Goal: Complete application form: Complete application form

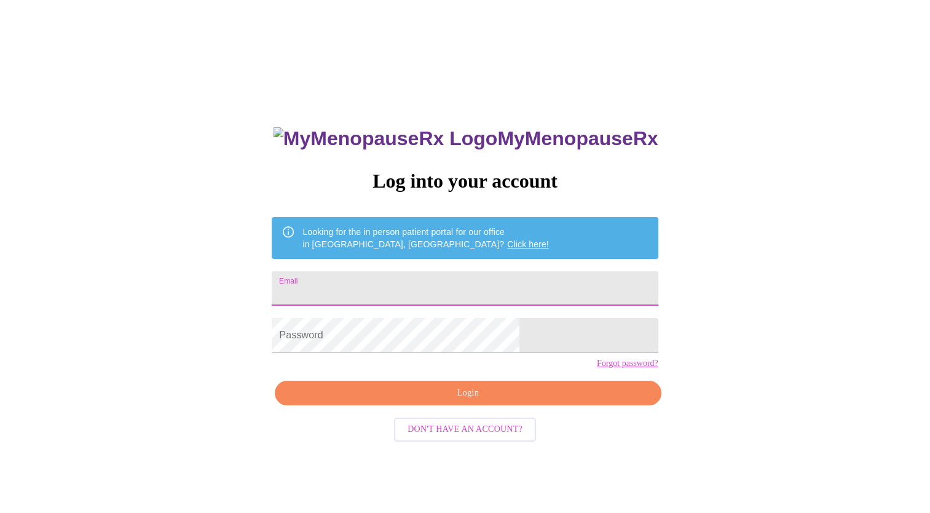
click at [381, 289] on input "Email" at bounding box center [465, 288] width 386 height 34
type input "[EMAIL_ADDRESS][DOMAIN_NAME]"
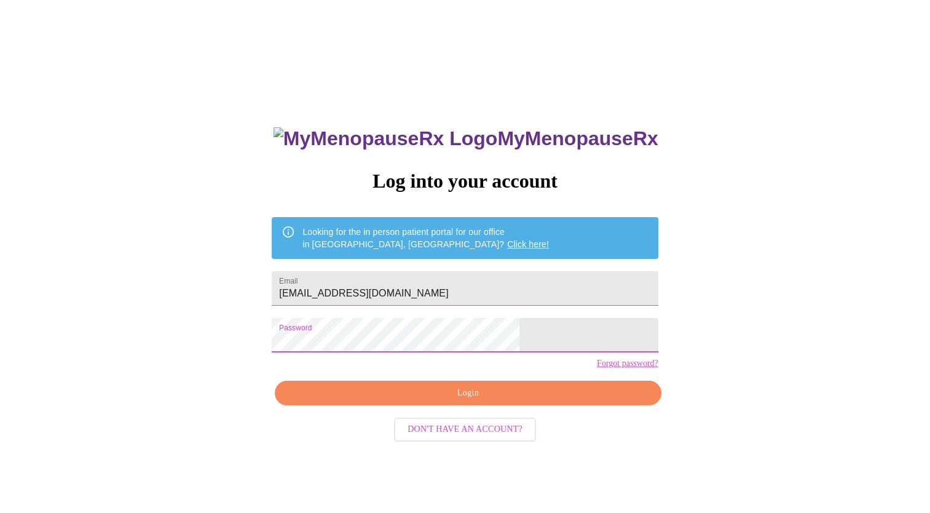
click at [445, 401] on span "Login" at bounding box center [468, 392] width 358 height 15
click at [445, 416] on div "MyMenopauseRx Log into your account Looking for the in person patient portal fo…" at bounding box center [464, 364] width 411 height 513
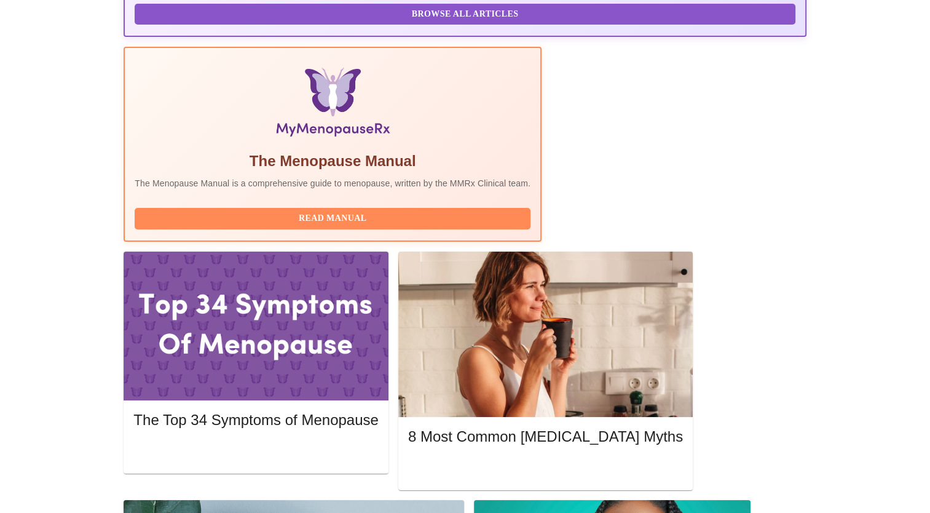
scroll to position [369, 0]
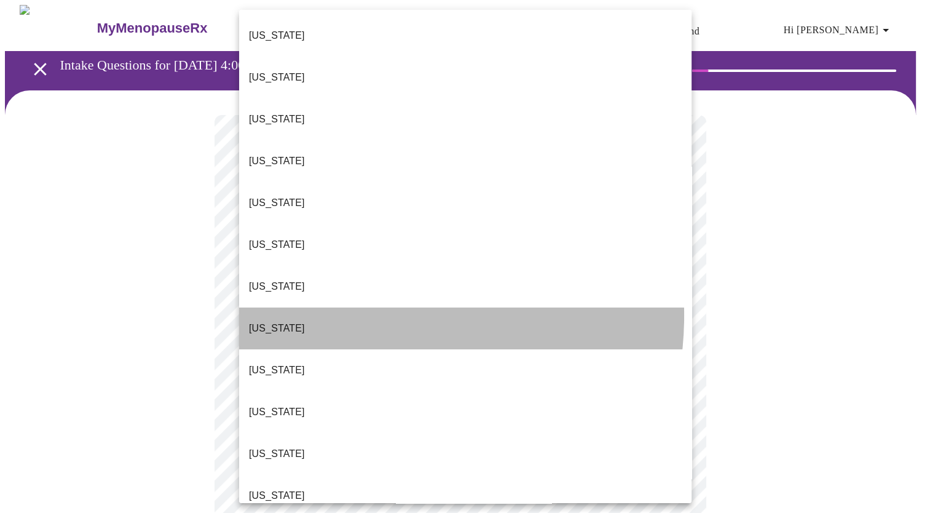
click at [421, 307] on li "[US_STATE]" at bounding box center [465, 328] width 452 height 42
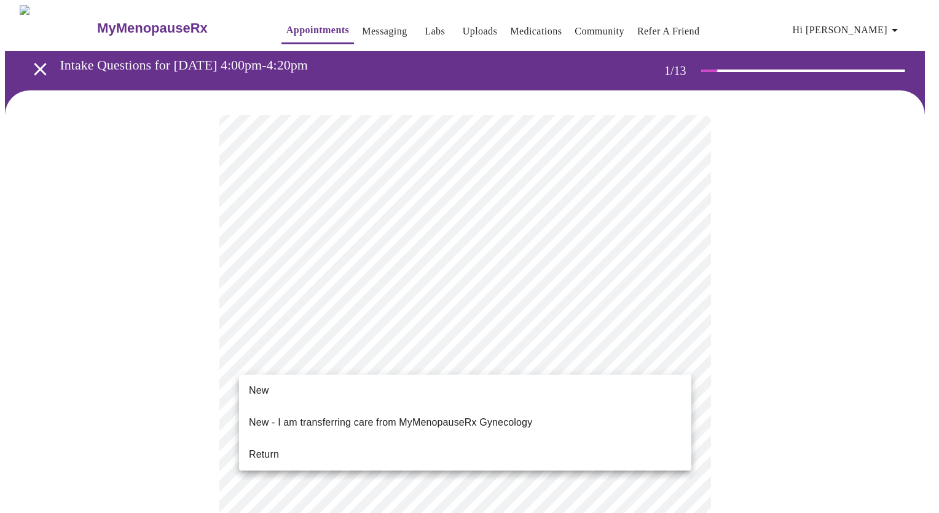
click at [301, 443] on li "Return" at bounding box center [465, 454] width 452 height 22
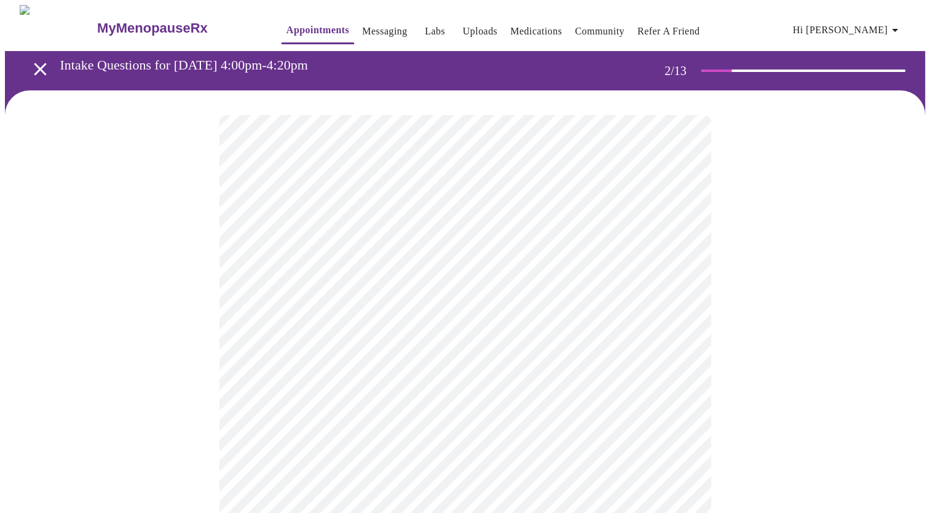
click at [452, 249] on body "MyMenopauseRx Appointments Messaging Labs Uploads Medications Community Refer a…" at bounding box center [465, 374] width 920 height 738
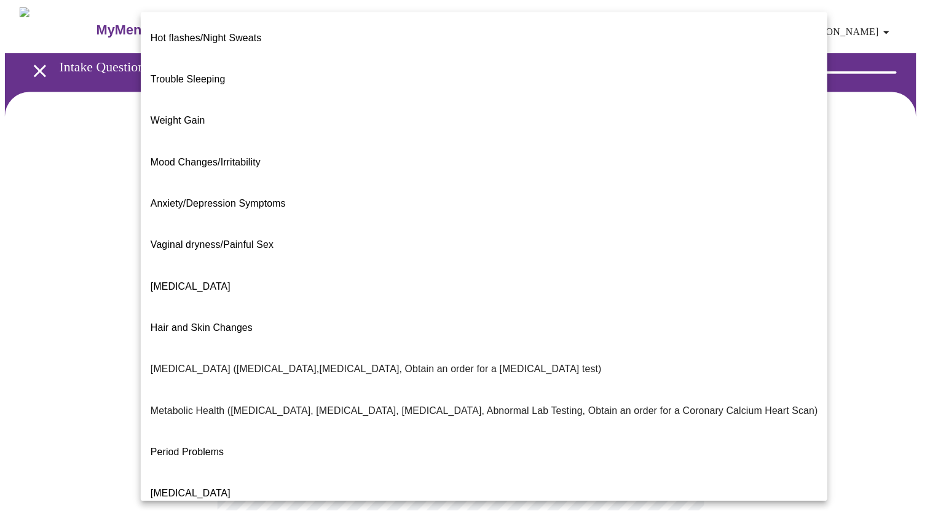
scroll to position [124, 0]
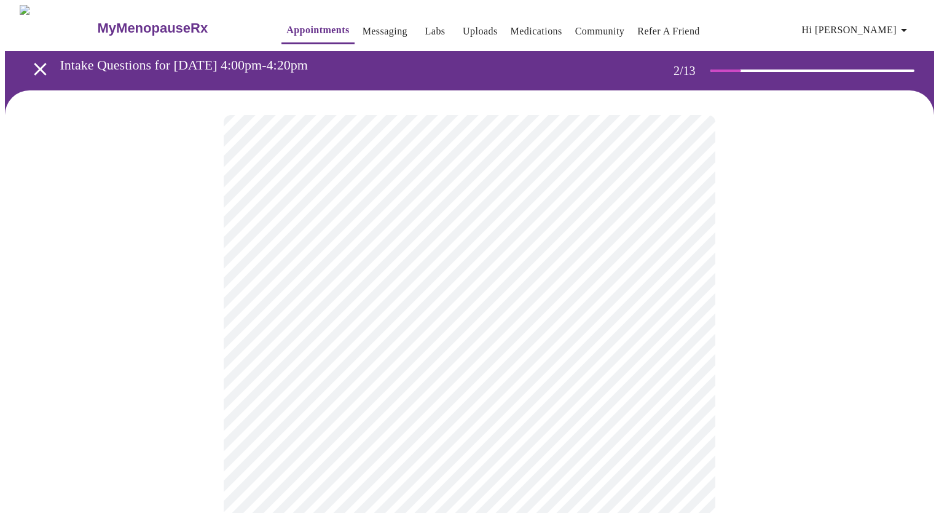
click at [394, 371] on body "MyMenopauseRx Appointments Messaging Labs Uploads Medications Community Refer a…" at bounding box center [469, 370] width 929 height 731
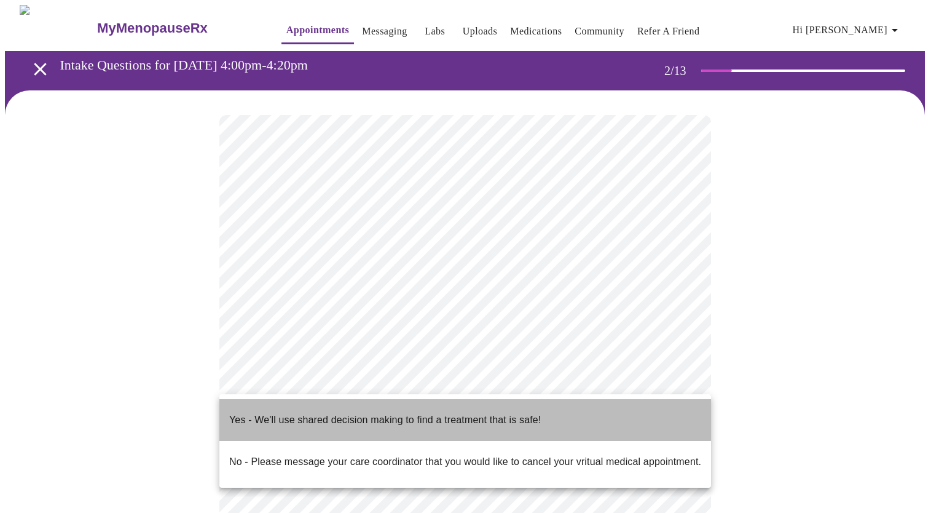
click at [359, 412] on p "Yes - We'll use shared decision making to find a treatment that is safe!" at bounding box center [385, 419] width 312 height 15
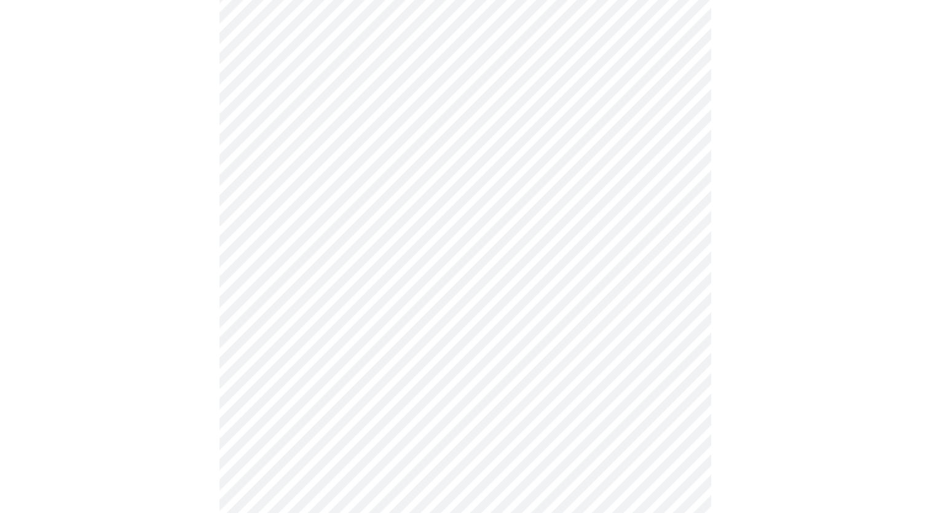
scroll to position [0, 0]
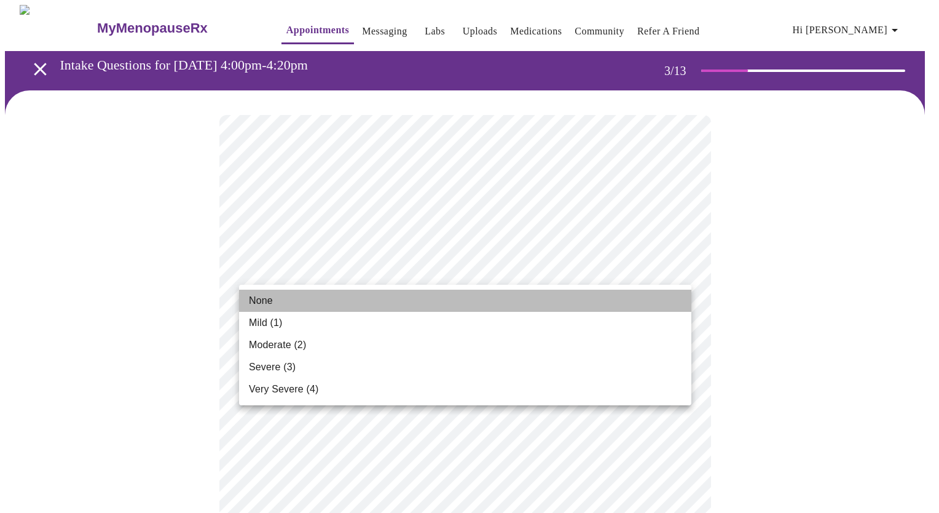
click at [364, 299] on li "None" at bounding box center [465, 301] width 452 height 22
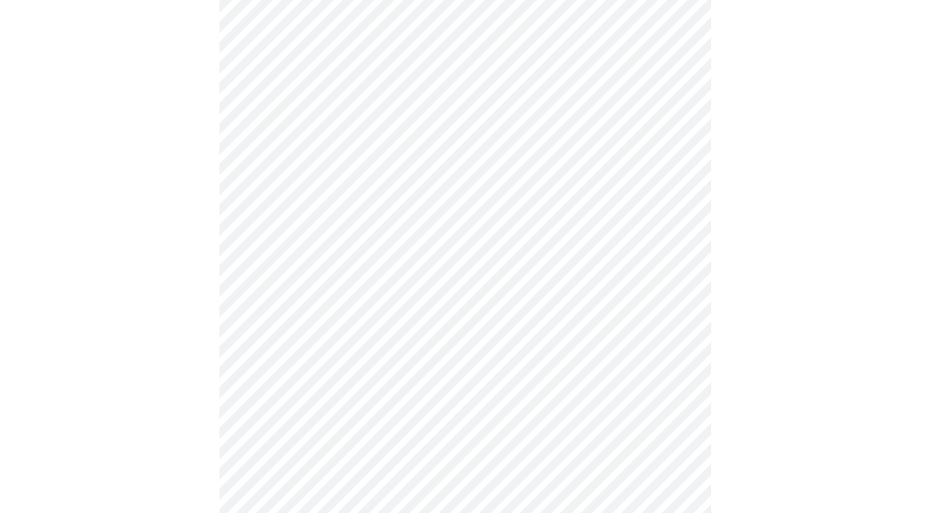
scroll to position [184, 0]
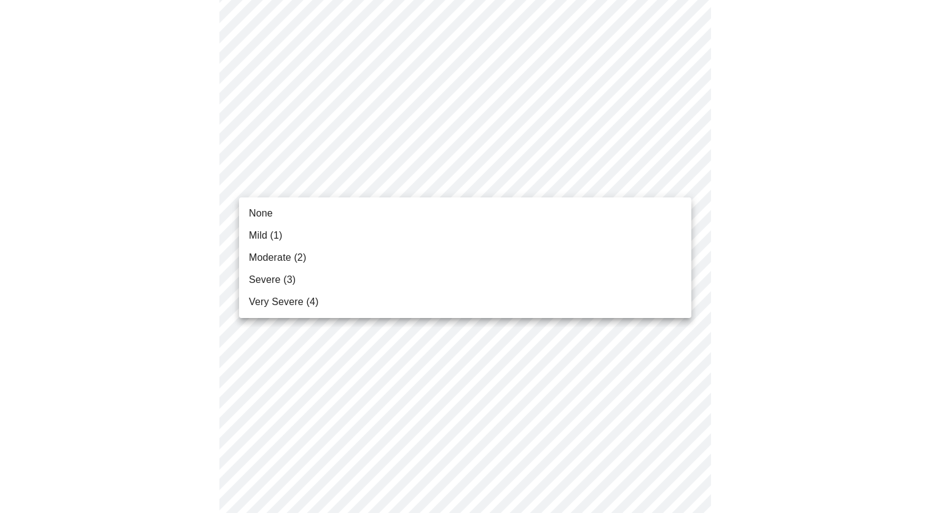
click at [333, 207] on li "None" at bounding box center [465, 213] width 452 height 22
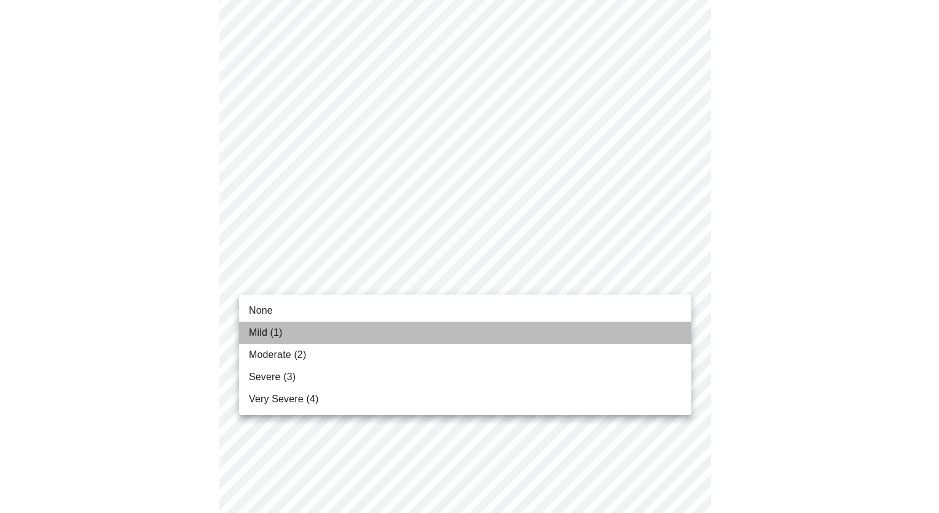
click at [357, 324] on li "Mild (1)" at bounding box center [465, 332] width 452 height 22
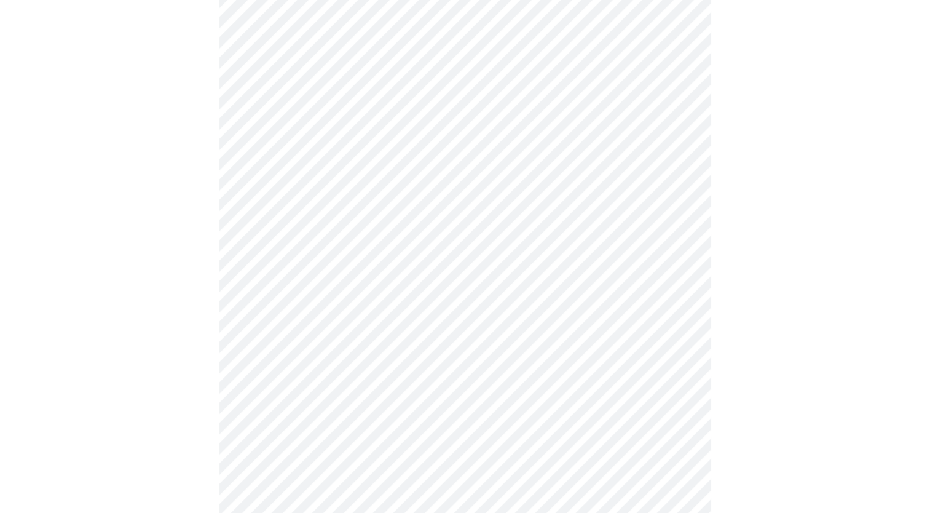
scroll to position [369, 0]
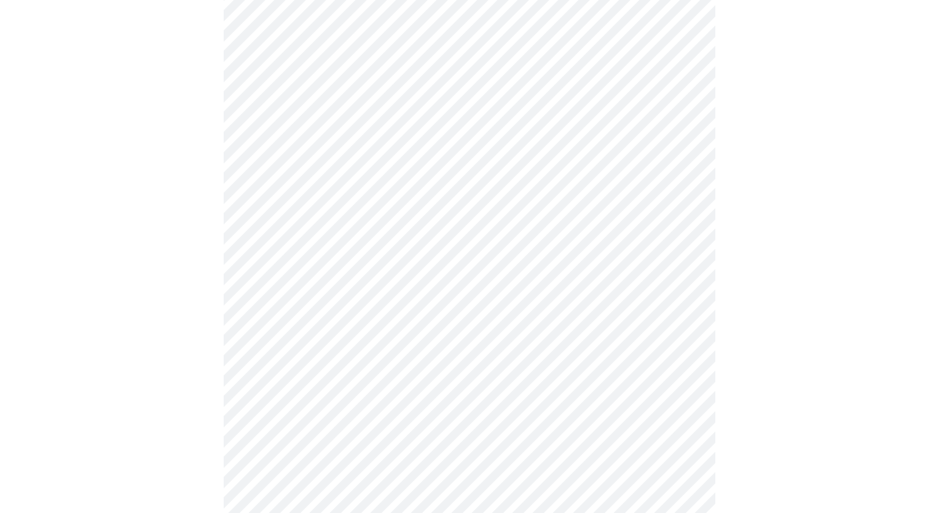
click at [348, 95] on body "MyMenopauseRx Appointments Messaging Labs Uploads Medications Community Refer a…" at bounding box center [469, 427] width 929 height 1583
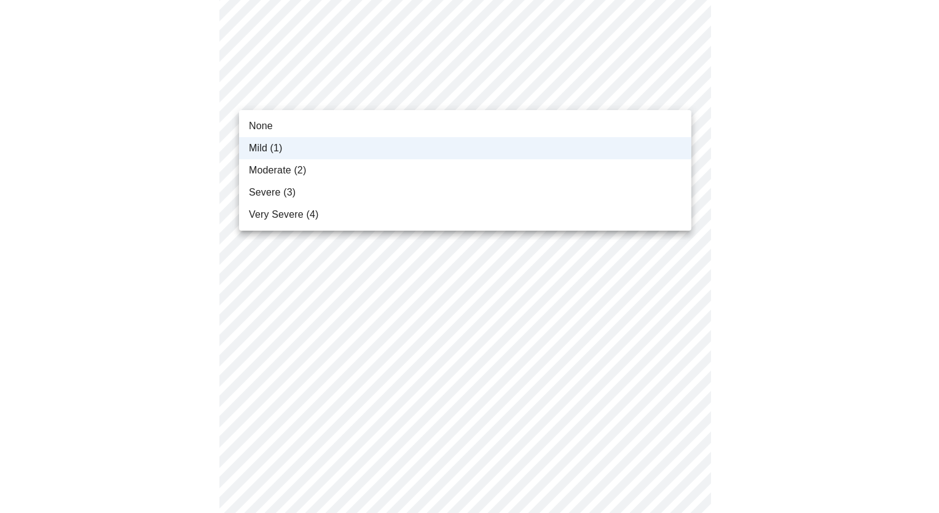
click at [324, 167] on li "Moderate (2)" at bounding box center [465, 170] width 452 height 22
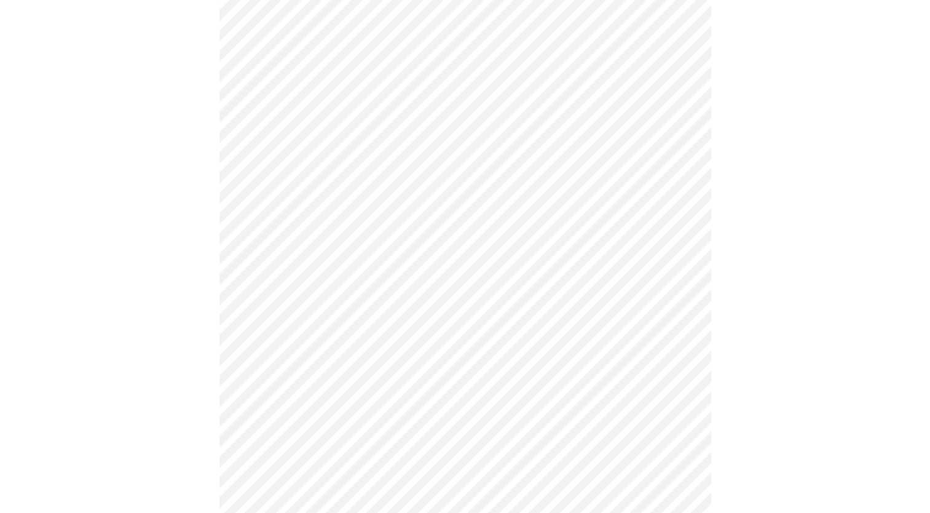
click at [324, 150] on li "Moderate (2)" at bounding box center [465, 144] width 339 height 12
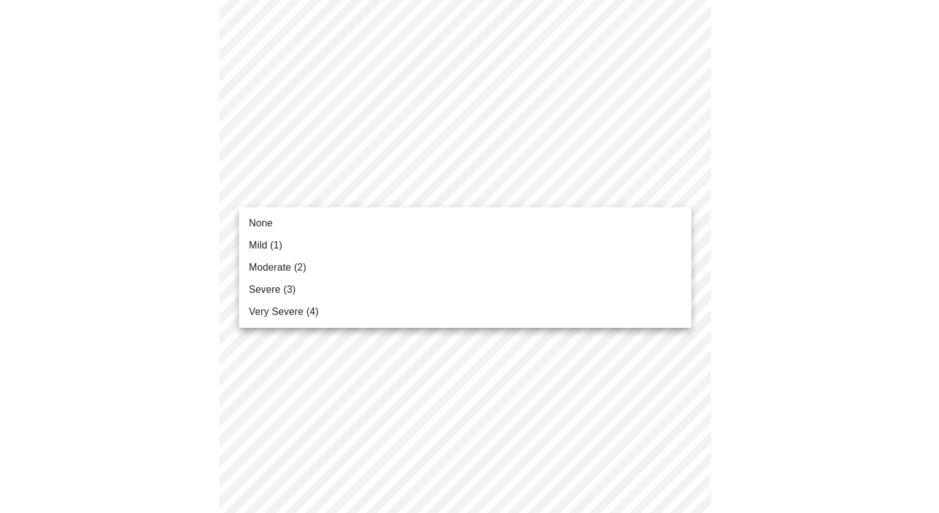
click at [392, 189] on body "MyMenopauseRx Appointments Messaging Labs Uploads Medications Community Refer a…" at bounding box center [469, 427] width 929 height 1583
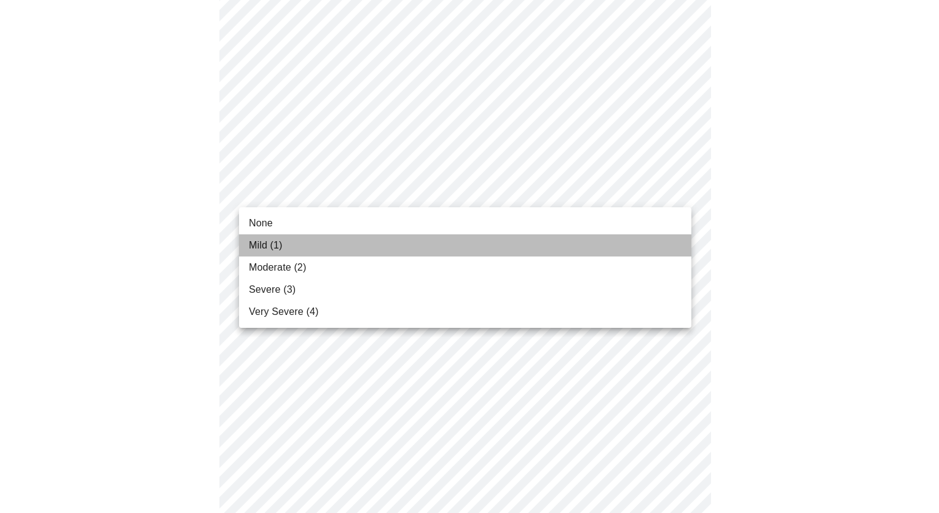
click at [313, 243] on li "Mild (1)" at bounding box center [465, 245] width 452 height 22
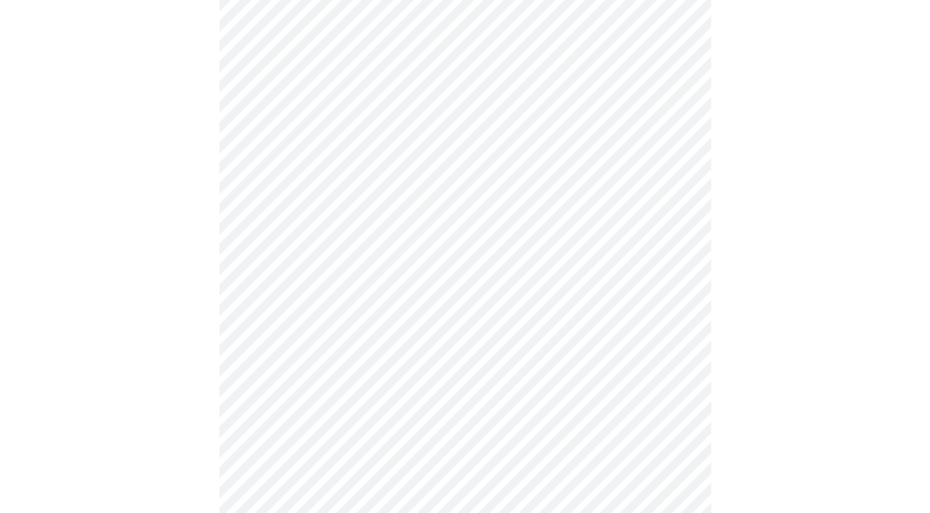
scroll to position [553, 0]
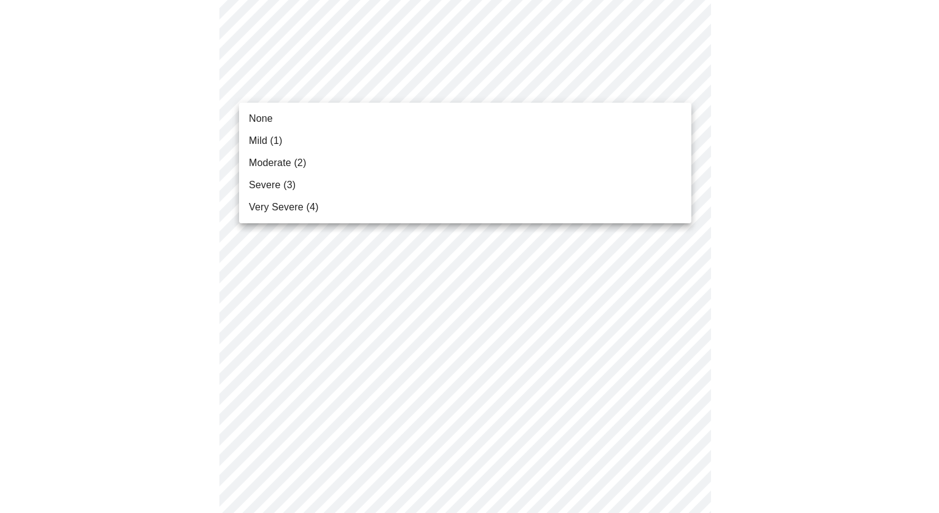
click at [393, 85] on body "MyMenopauseRx Appointments Messaging Labs Uploads Medications Community Refer a…" at bounding box center [469, 235] width 929 height 1566
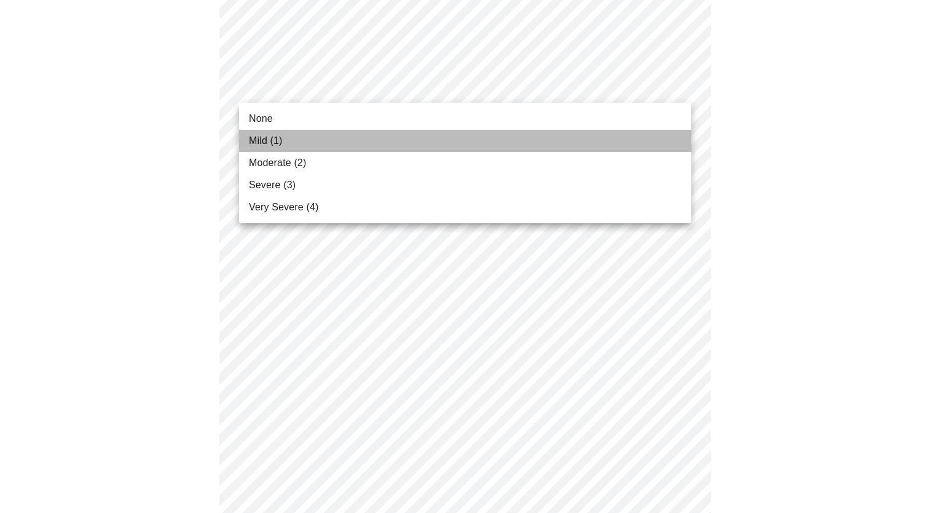
click at [334, 136] on li "Mild (1)" at bounding box center [465, 141] width 452 height 22
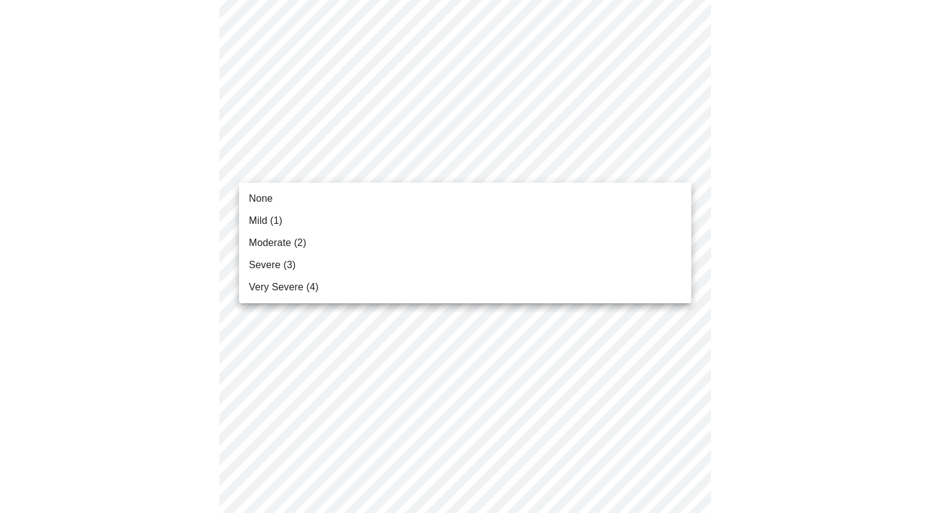
click at [358, 162] on body "MyMenopauseRx Appointments Messaging Labs Uploads Medications Community Refer a…" at bounding box center [469, 226] width 929 height 1548
click at [320, 194] on li "None" at bounding box center [465, 198] width 452 height 22
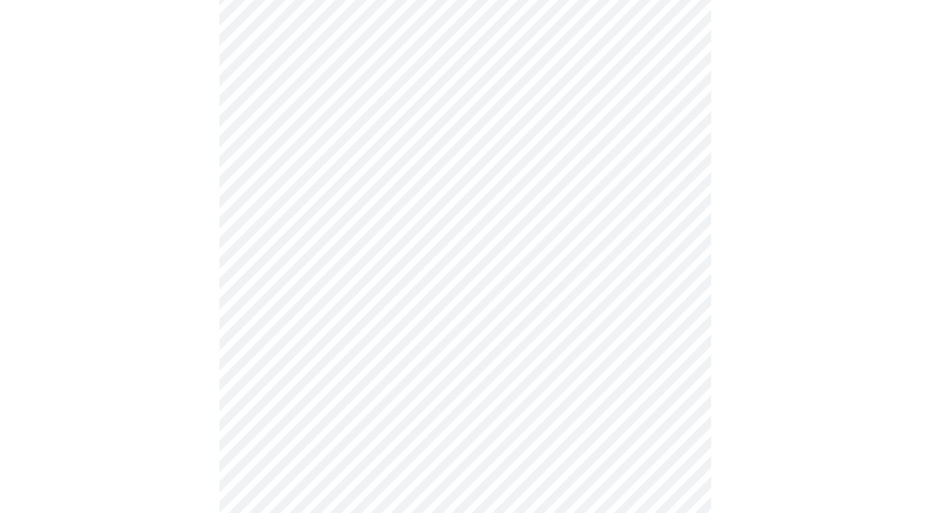
scroll to position [615, 0]
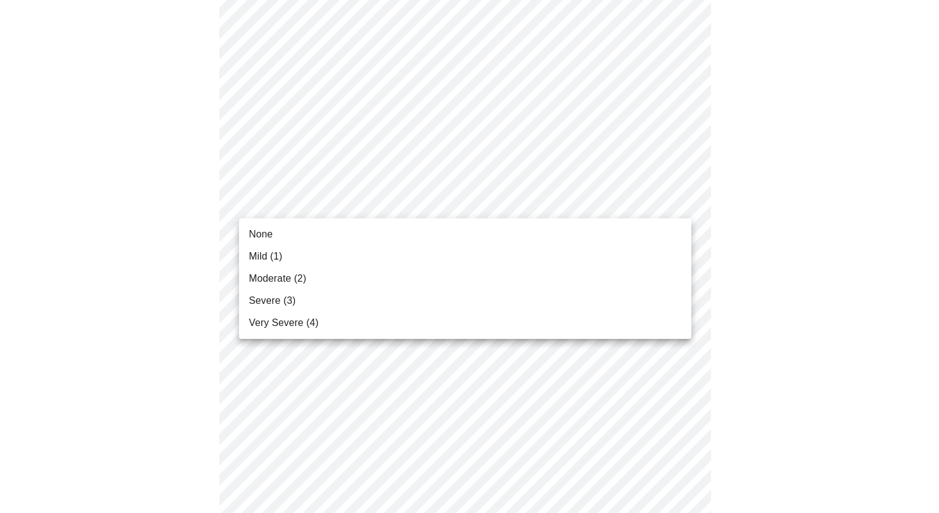
click at [395, 195] on body "MyMenopauseRx Appointments Messaging Labs Uploads Medications Community Refer a…" at bounding box center [469, 155] width 929 height 1531
click at [361, 275] on li "Moderate (2)" at bounding box center [465, 278] width 452 height 22
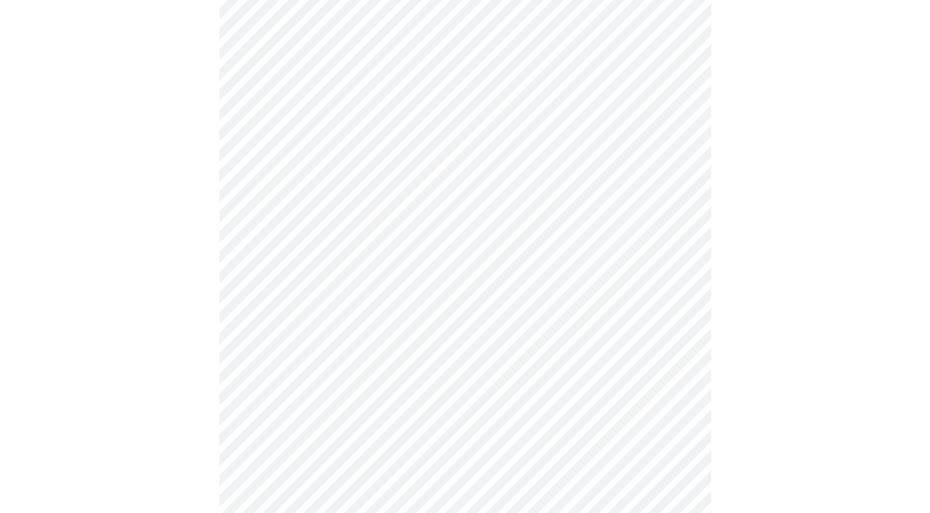
scroll to position [738, 0]
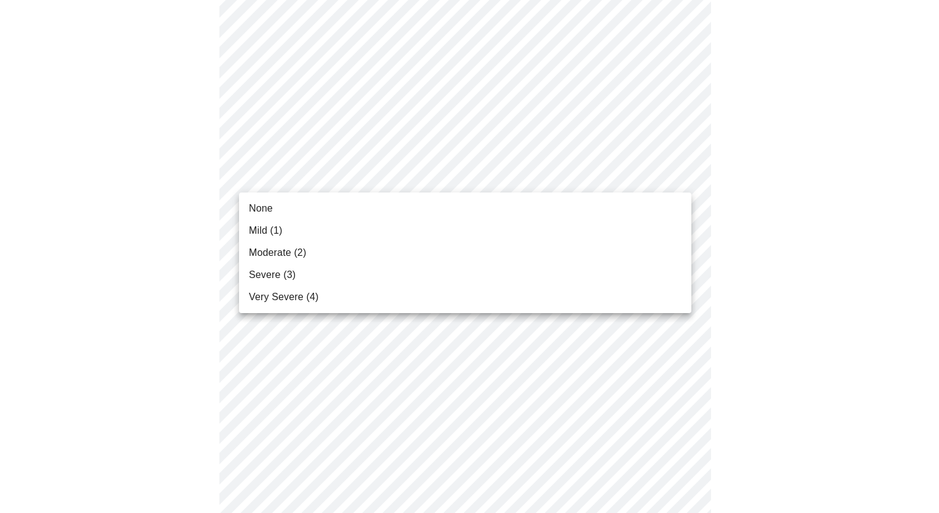
click at [404, 173] on body "MyMenopauseRx Appointments Messaging Labs Uploads Medications Community Refer a…" at bounding box center [469, 24] width 929 height 1514
click at [353, 250] on li "Moderate (2)" at bounding box center [465, 253] width 452 height 22
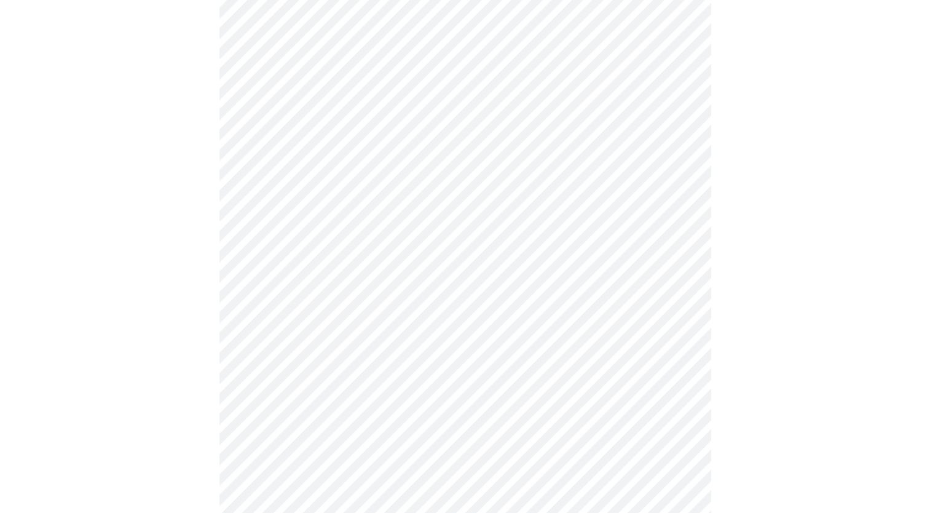
scroll to position [922, 0]
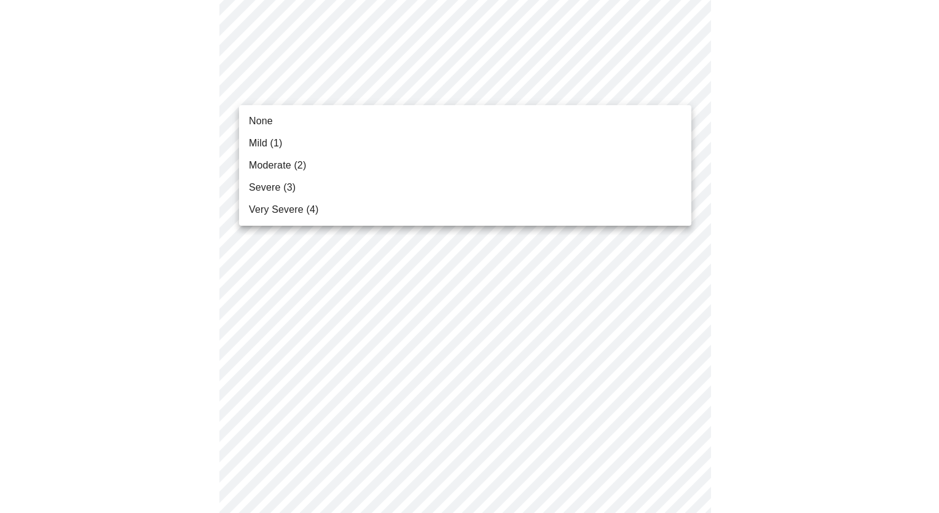
click at [327, 120] on li "None" at bounding box center [465, 121] width 452 height 22
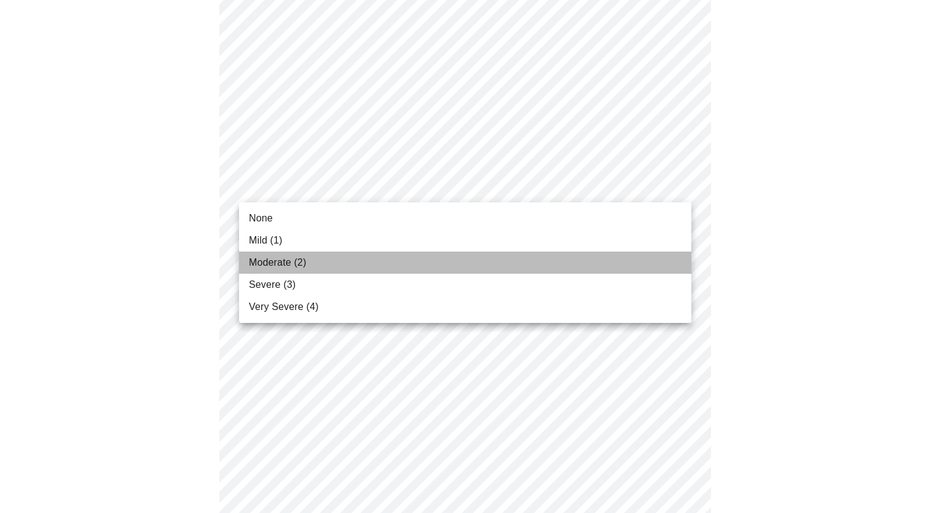
click at [357, 256] on li "Moderate (2)" at bounding box center [465, 262] width 452 height 22
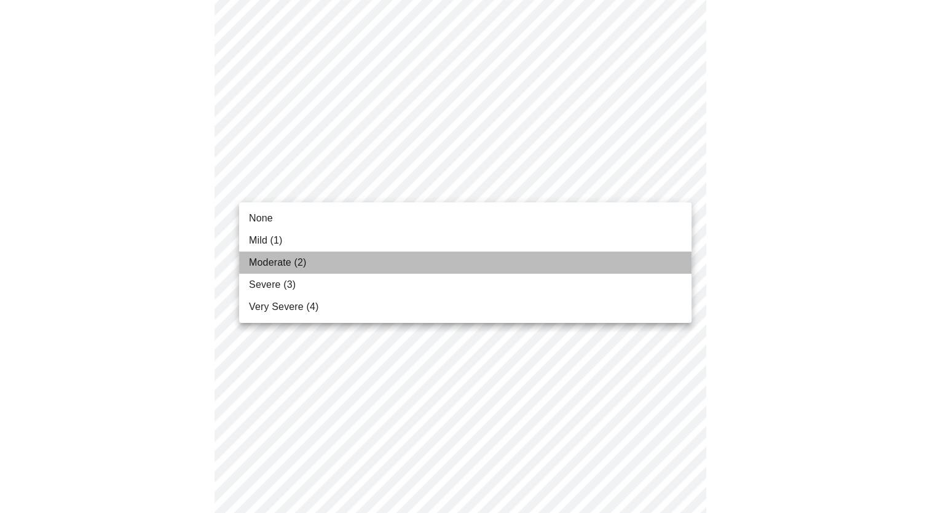
click at [357, 256] on li "Moderate (2)" at bounding box center [465, 262] width 452 height 22
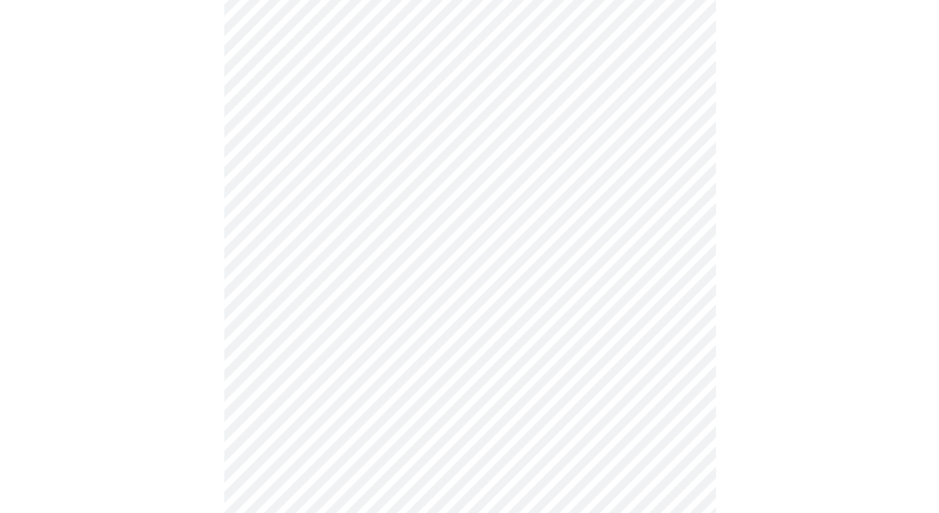
scroll to position [949, 0]
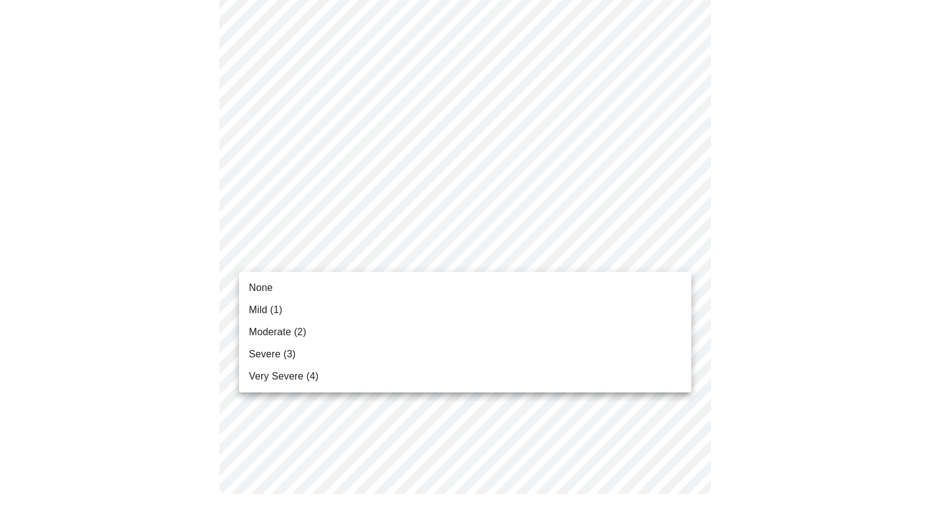
click at [323, 291] on li "None" at bounding box center [465, 288] width 452 height 22
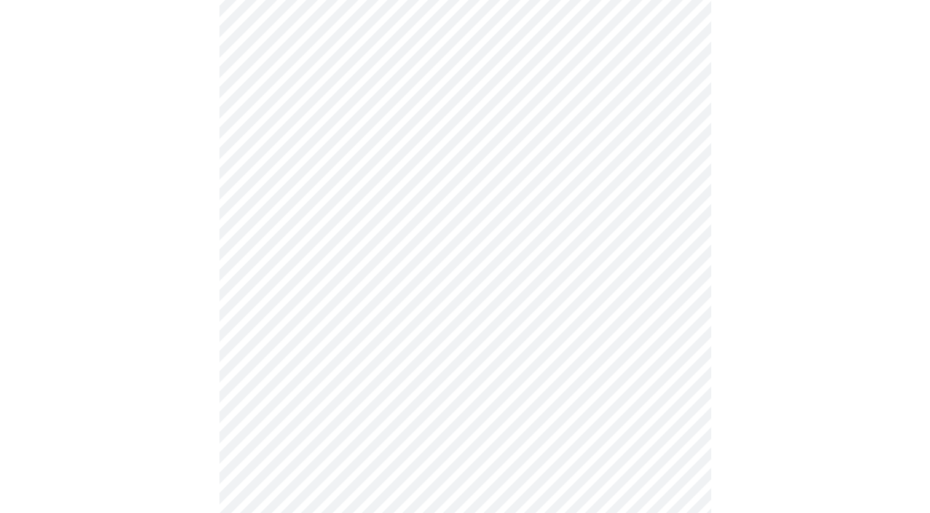
scroll to position [553, 0]
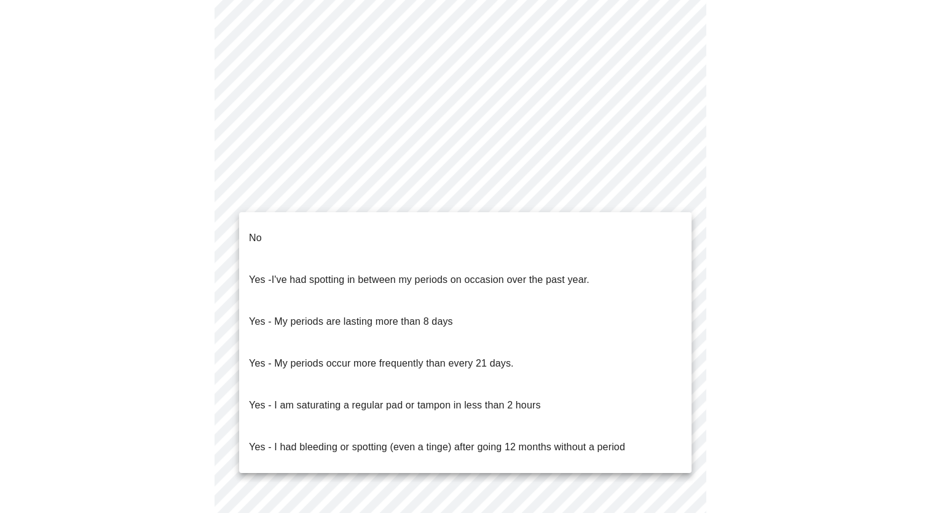
click at [393, 193] on body "MyMenopauseRx Appointments Messaging Labs Uploads Medications Community Refer a…" at bounding box center [465, 58] width 920 height 1212
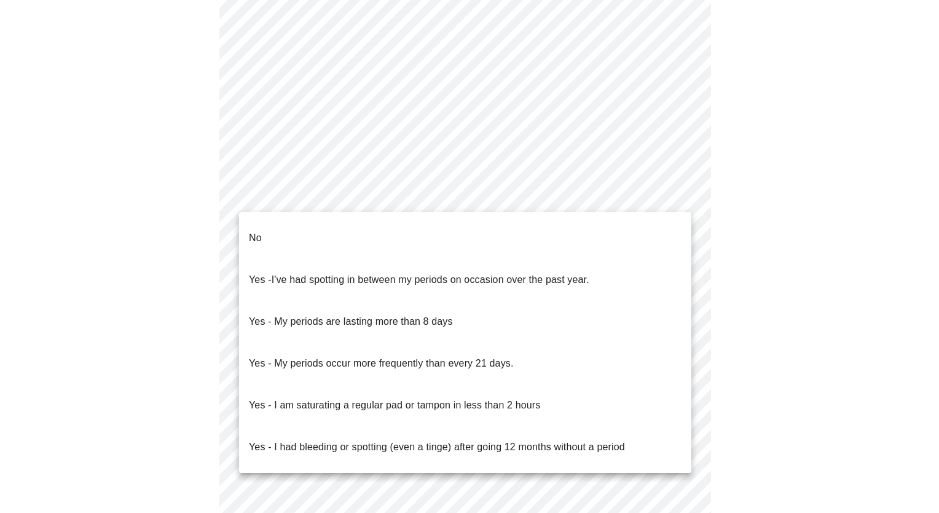
click at [355, 232] on li "No" at bounding box center [465, 238] width 452 height 42
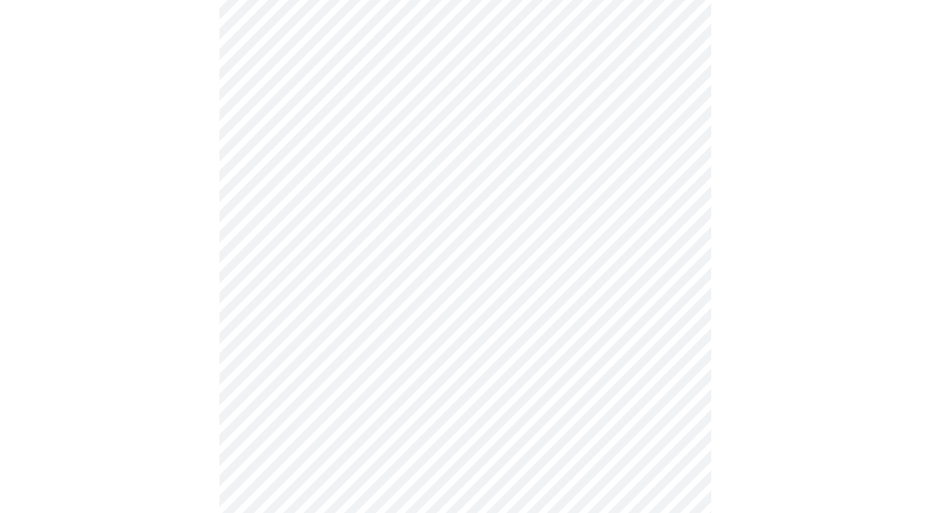
click at [376, 285] on body "MyMenopauseRx Appointments Messaging Labs Uploads Medications Community Refer a…" at bounding box center [465, 54] width 920 height 1205
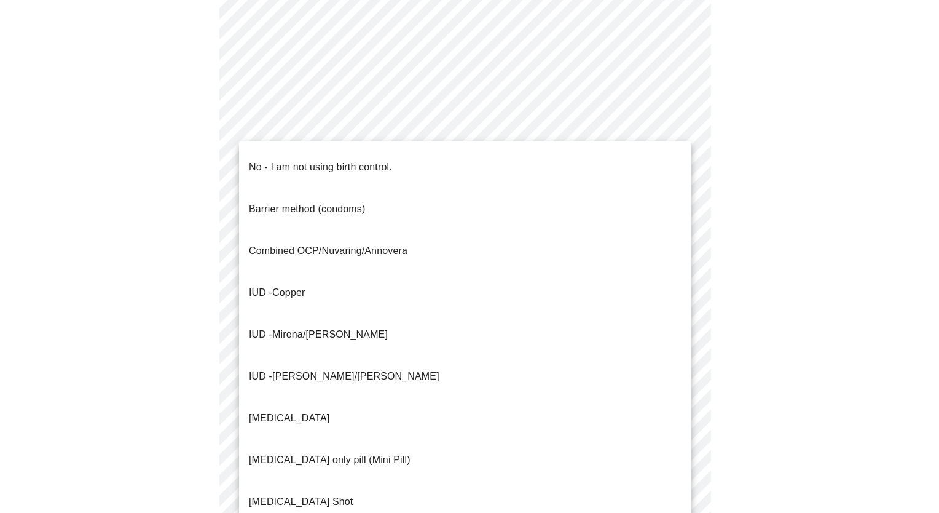
drag, startPoint x: 373, startPoint y: 333, endPoint x: 342, endPoint y: 154, distance: 182.1
click at [342, 160] on p "No - I am not using birth control." at bounding box center [320, 167] width 143 height 15
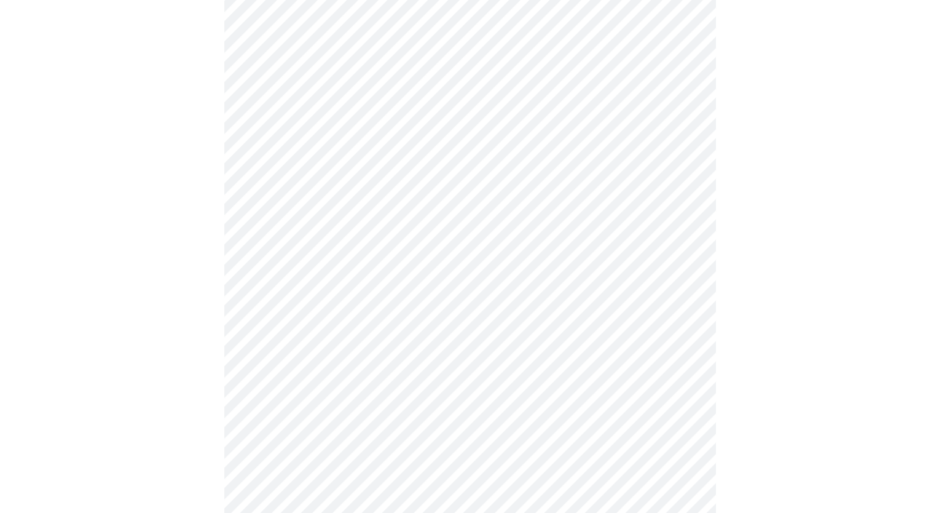
scroll to position [684, 0]
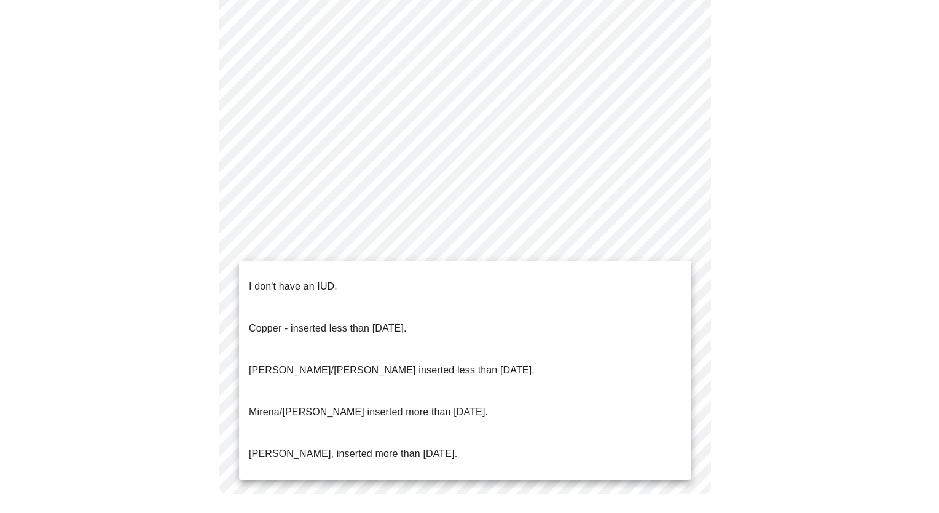
click at [363, 274] on li "I don't have an IUD." at bounding box center [465, 287] width 452 height 42
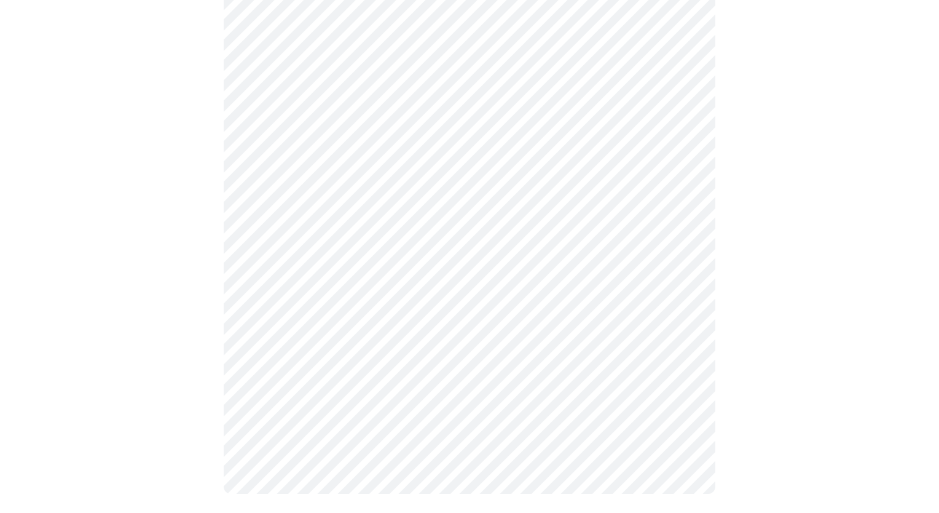
scroll to position [677, 0]
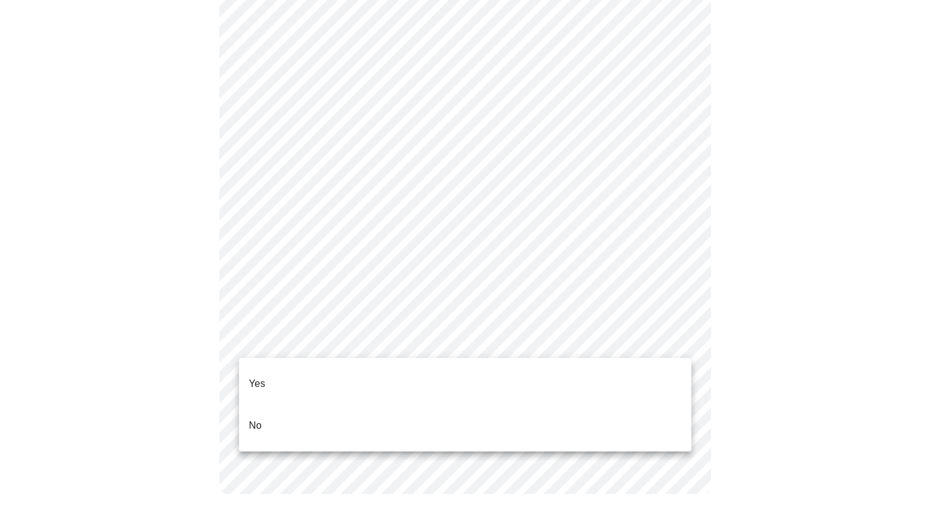
click at [354, 371] on li "Yes" at bounding box center [465, 384] width 452 height 42
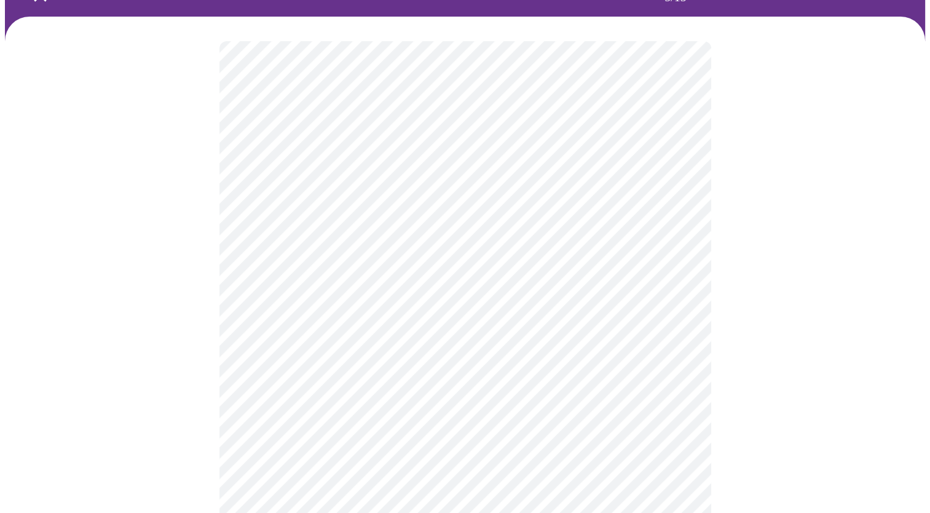
scroll to position [184, 0]
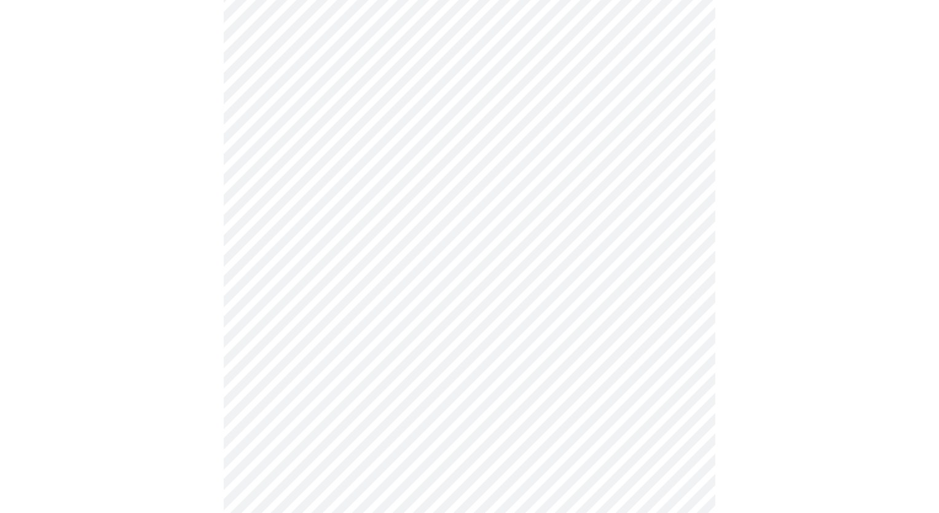
click at [393, 246] on body "MyMenopauseRx Appointments Messaging Labs Uploads Medications Community Refer a…" at bounding box center [469, 275] width 929 height 908
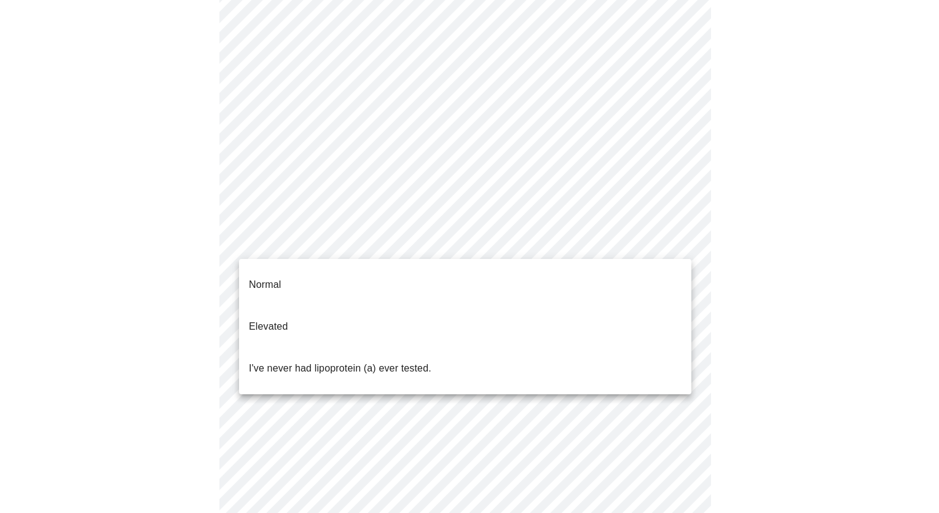
click at [331, 361] on p "I've never had lipoprotein (a) ever tested." at bounding box center [340, 368] width 183 height 15
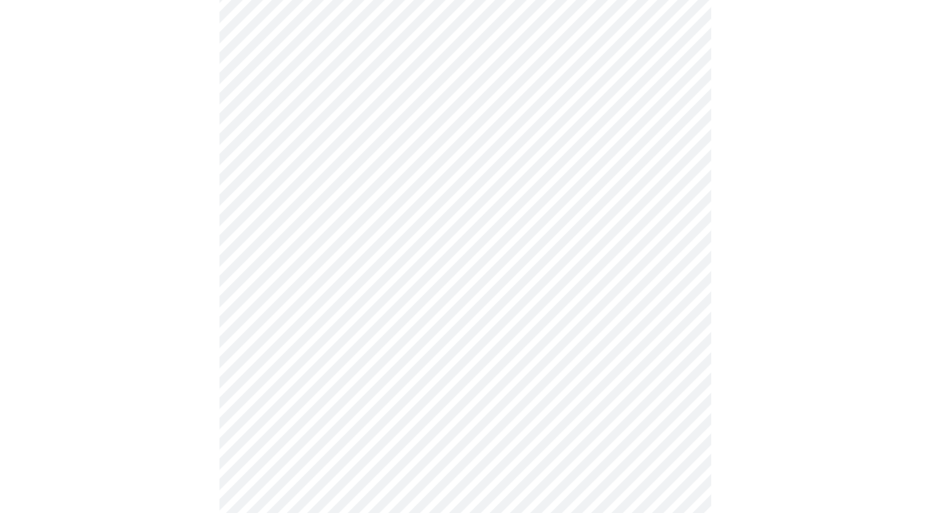
click at [331, 325] on p "I've never had lipoprotein (a) ever tested." at bounding box center [371, 320] width 137 height 9
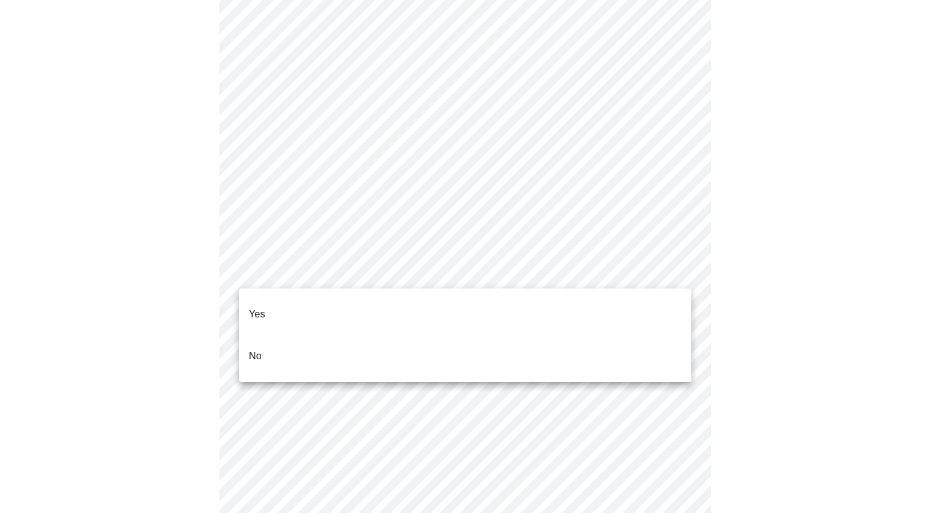
click at [269, 335] on li "No" at bounding box center [465, 356] width 452 height 42
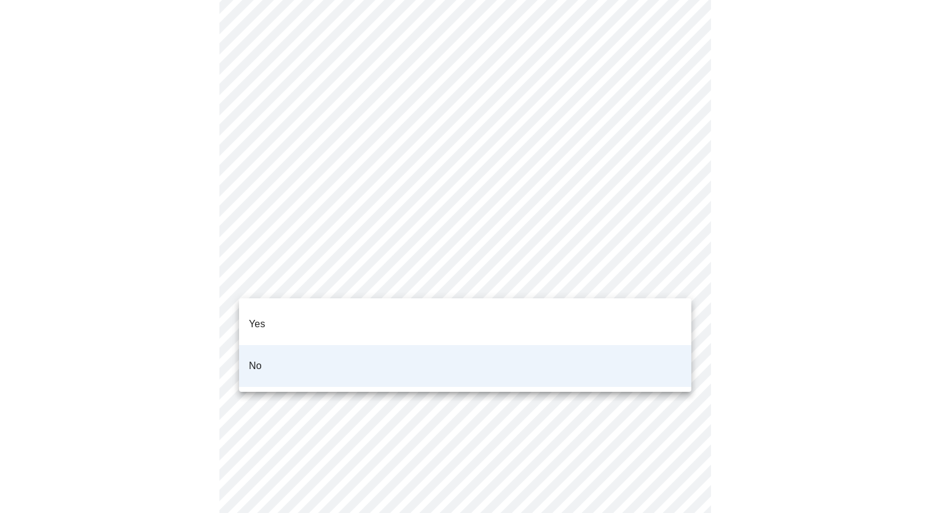
click at [261, 317] on p "Yes" at bounding box center [257, 324] width 17 height 15
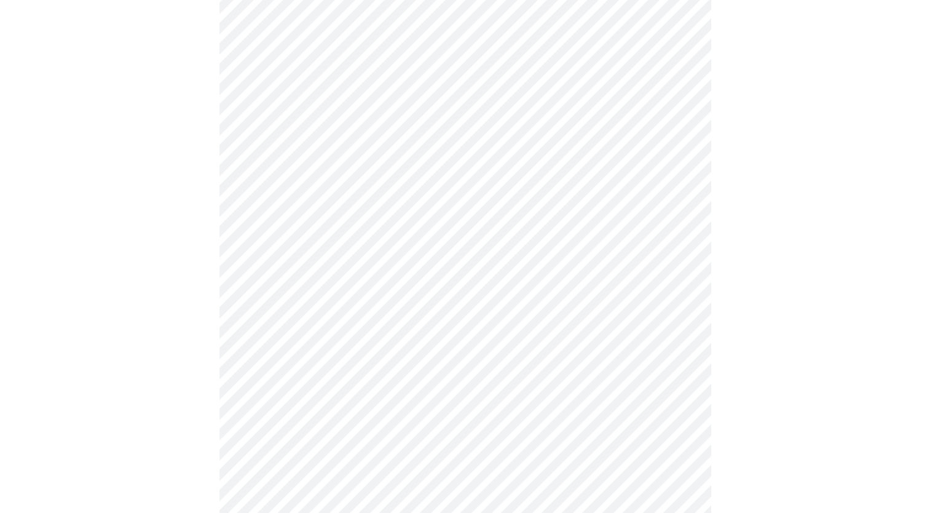
click at [303, 312] on p "Yes" at bounding box center [309, 313] width 12 height 9
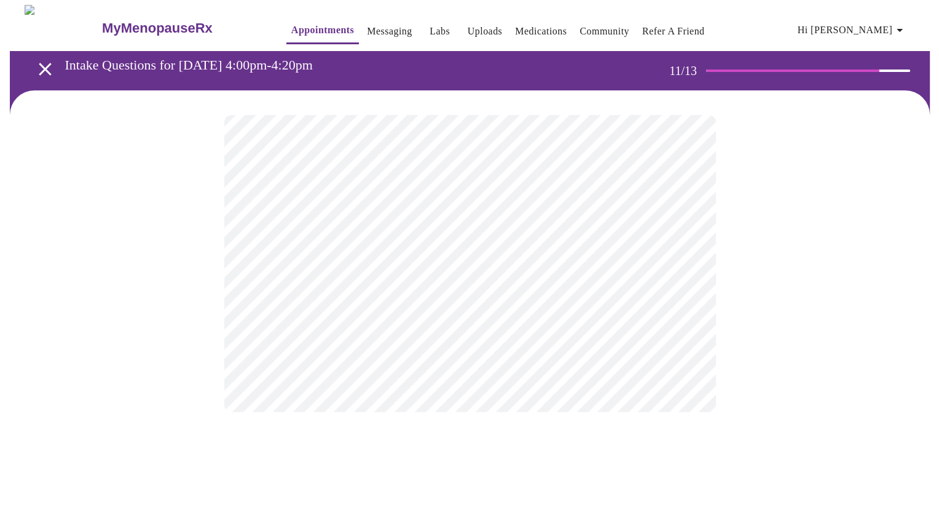
scroll to position [0, 0]
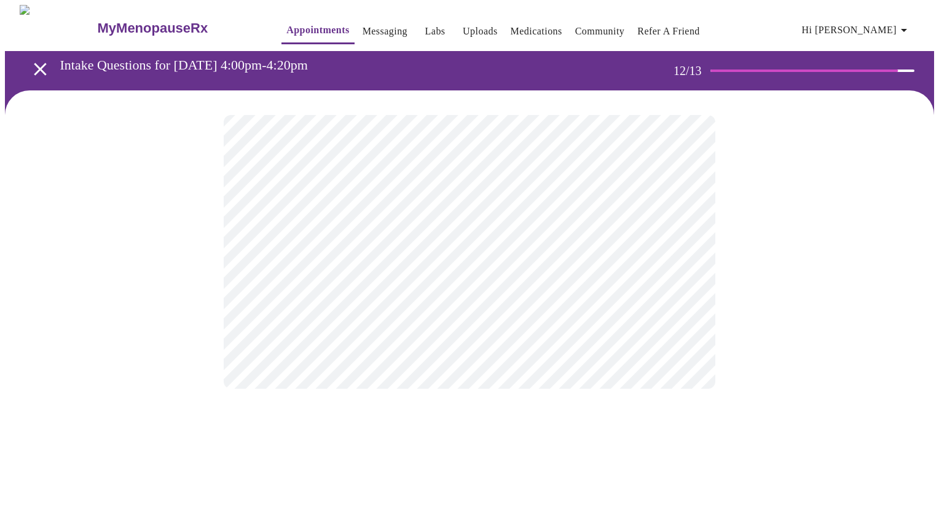
click at [642, 254] on body "MyMenopauseRx Appointments Messaging Labs Uploads Medications Community Refer a…" at bounding box center [469, 209] width 929 height 408
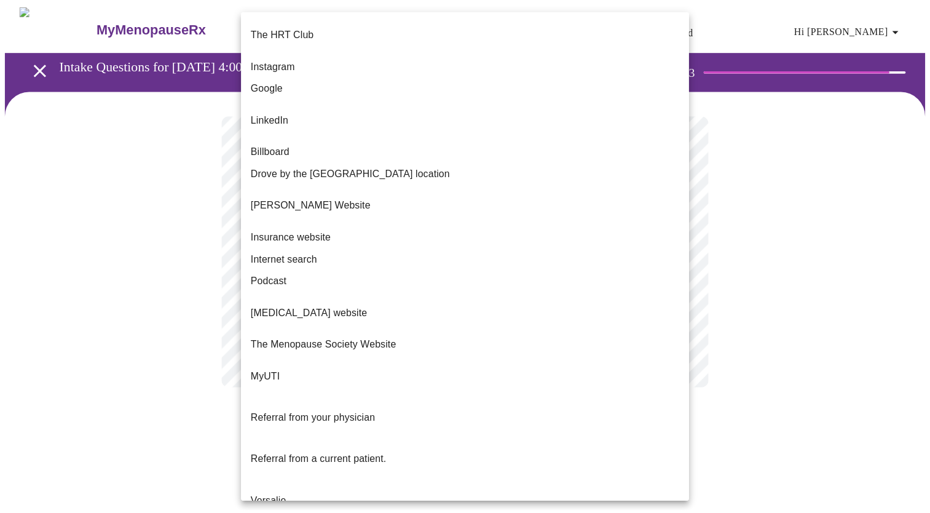
scroll to position [25, 0]
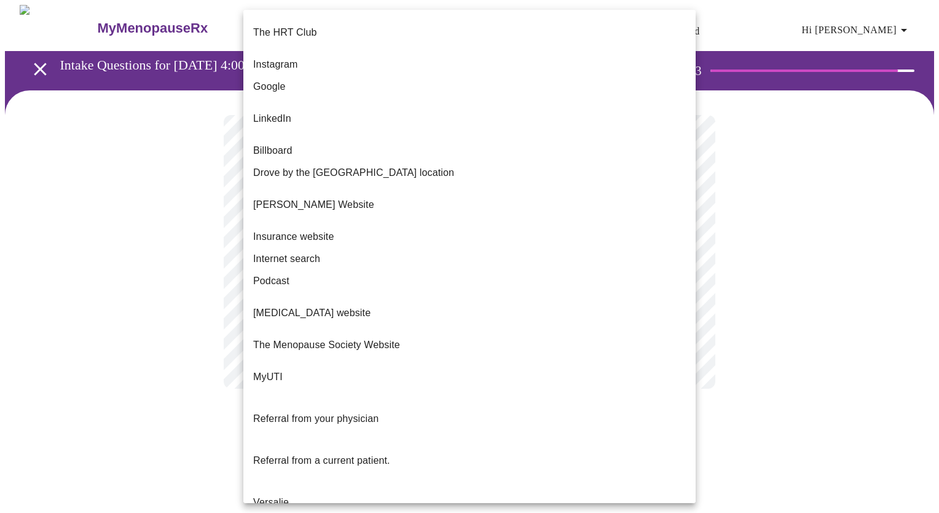
click at [745, 441] on div at bounding box center [469, 256] width 939 height 513
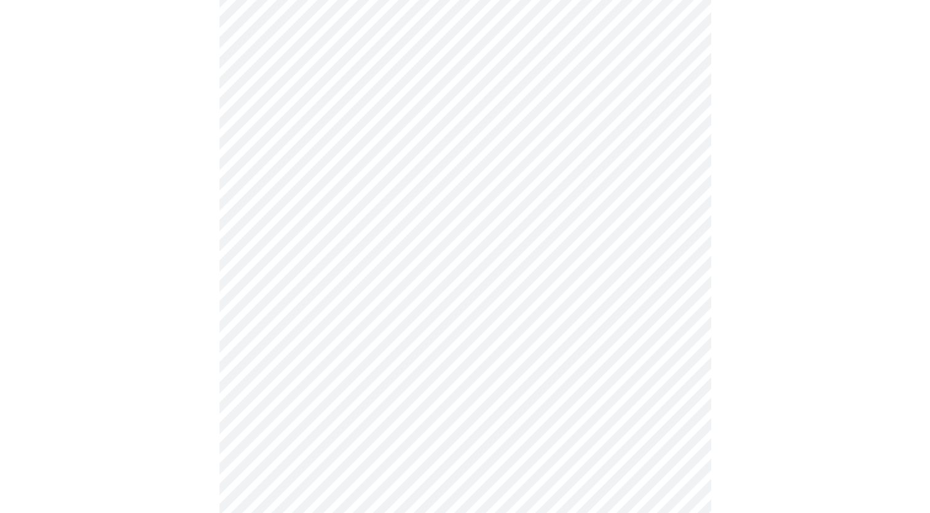
scroll to position [658, 0]
